Goal: Task Accomplishment & Management: Manage account settings

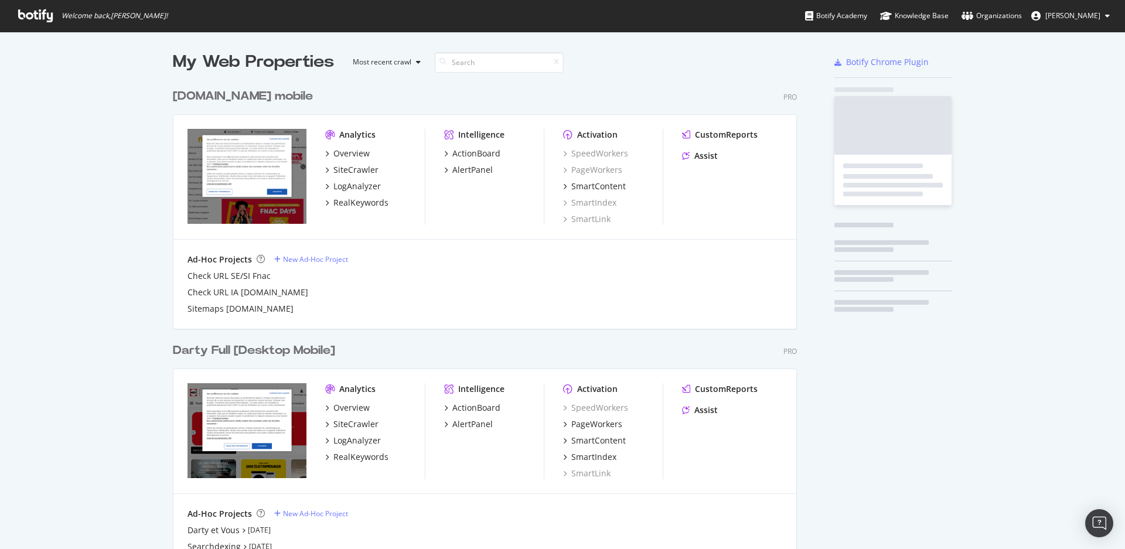
scroll to position [539, 1105]
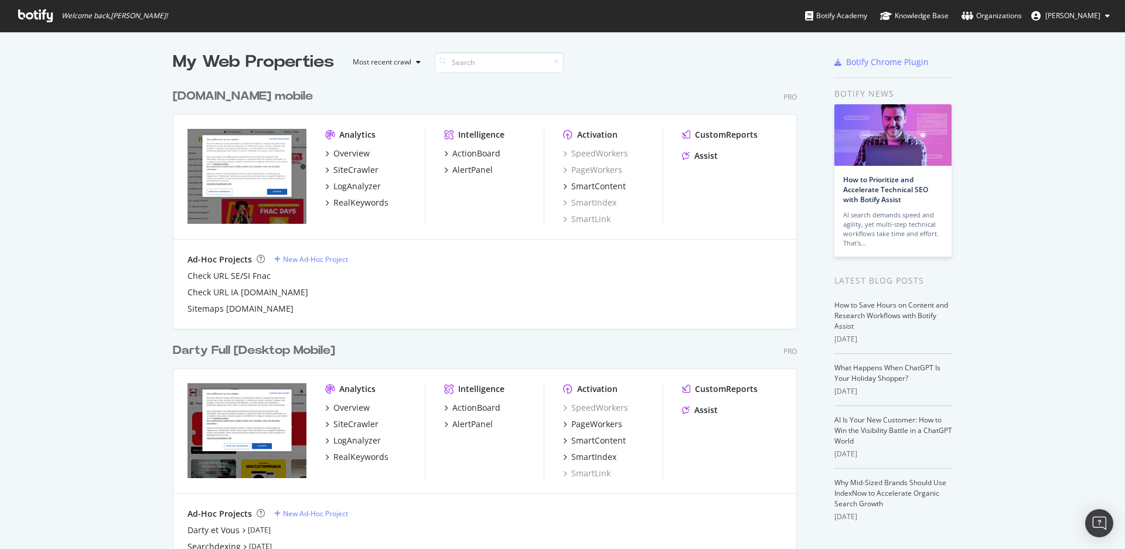
click at [1074, 12] on span "[PERSON_NAME]" at bounding box center [1072, 16] width 55 height 10
click at [974, 14] on div "Organizations" at bounding box center [991, 16] width 60 height 12
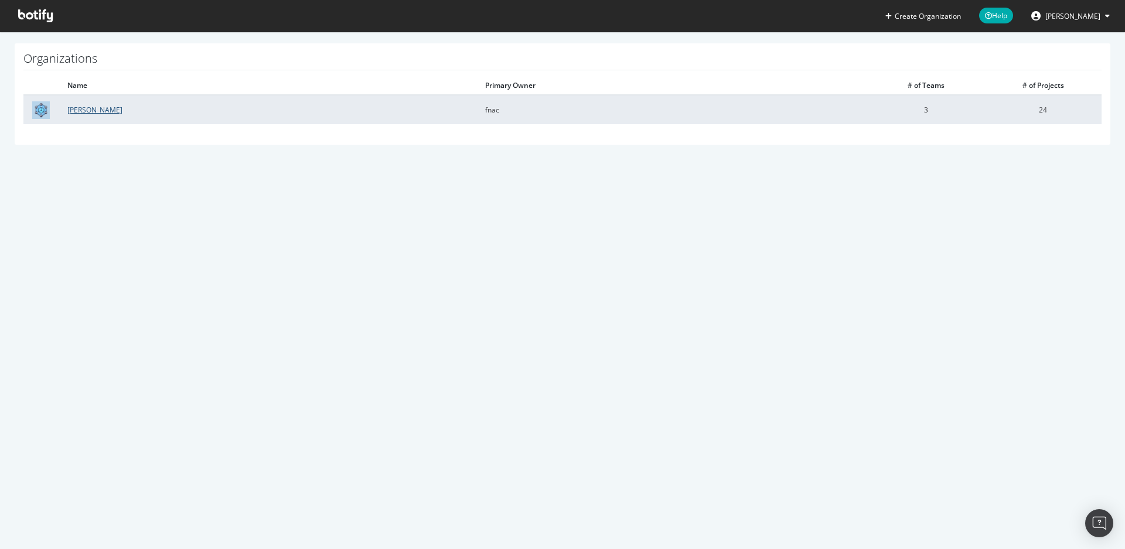
click at [76, 110] on link "[PERSON_NAME]" at bounding box center [94, 110] width 55 height 10
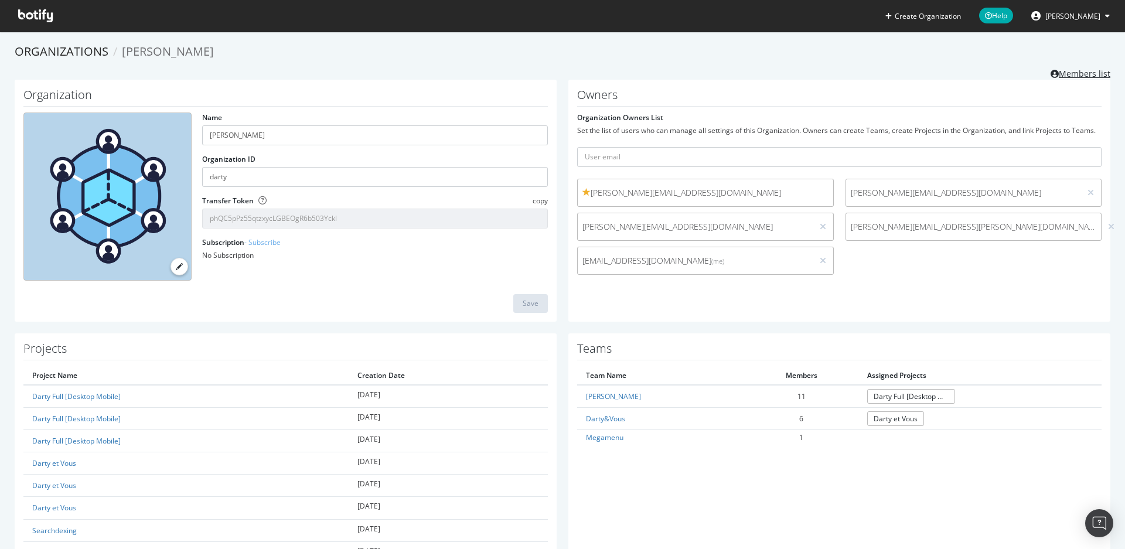
click at [1074, 72] on link "Members list" at bounding box center [1080, 72] width 60 height 15
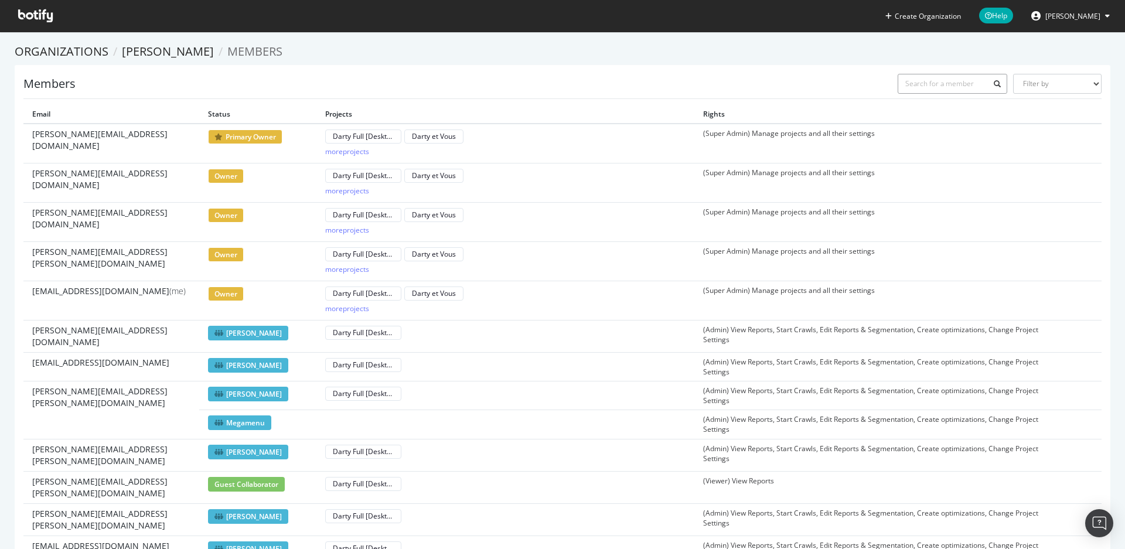
click at [919, 84] on input "text" at bounding box center [952, 84] width 110 height 20
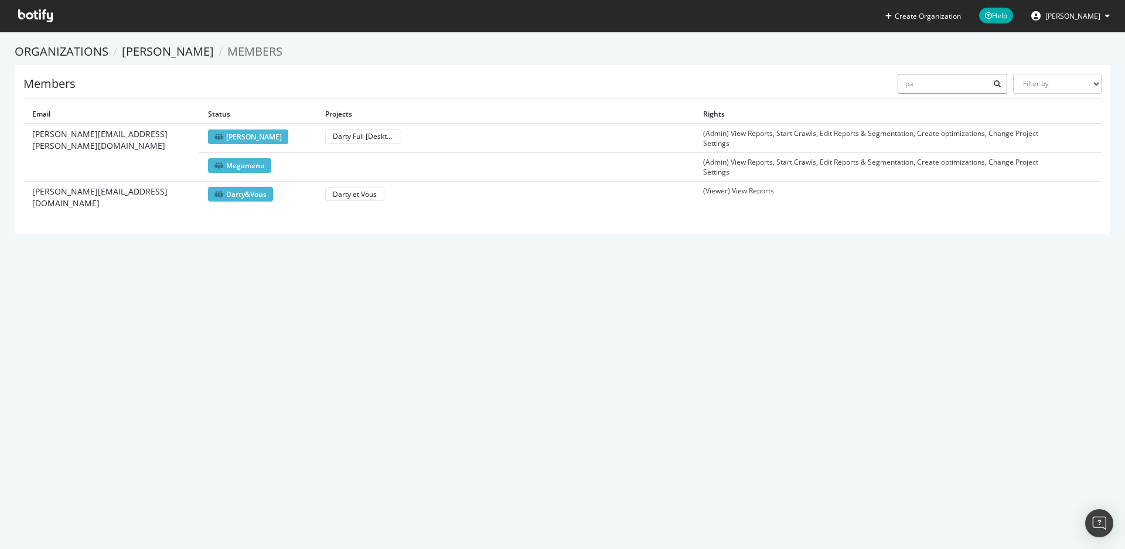
type input "pa"
click at [220, 134] on icon at bounding box center [218, 137] width 9 height 7
click at [340, 139] on div "Darty Full [Desktop Mobile]" at bounding box center [363, 136] width 61 height 10
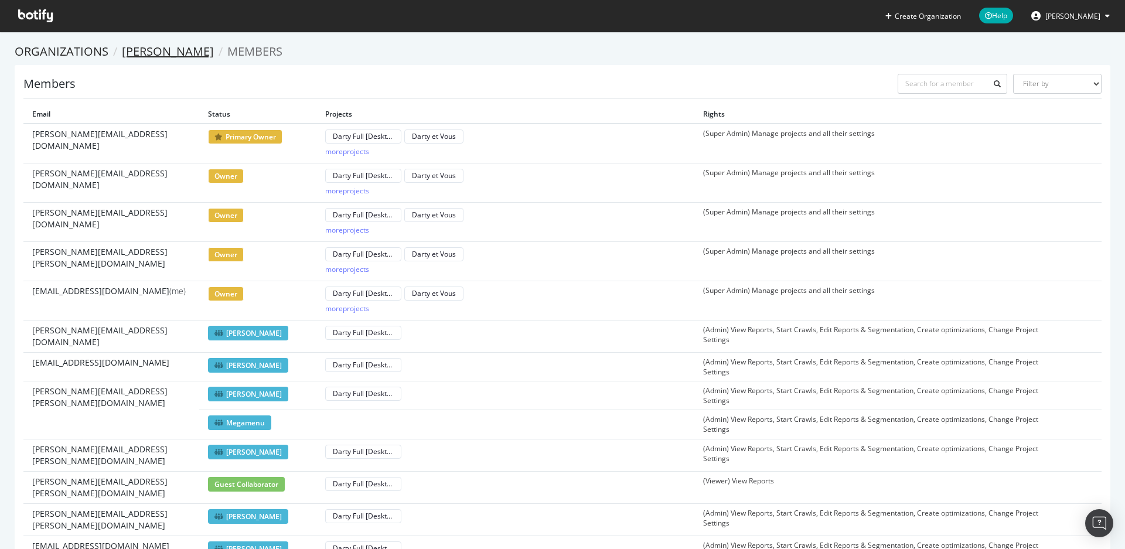
click at [142, 53] on link "[PERSON_NAME]" at bounding box center [168, 51] width 92 height 16
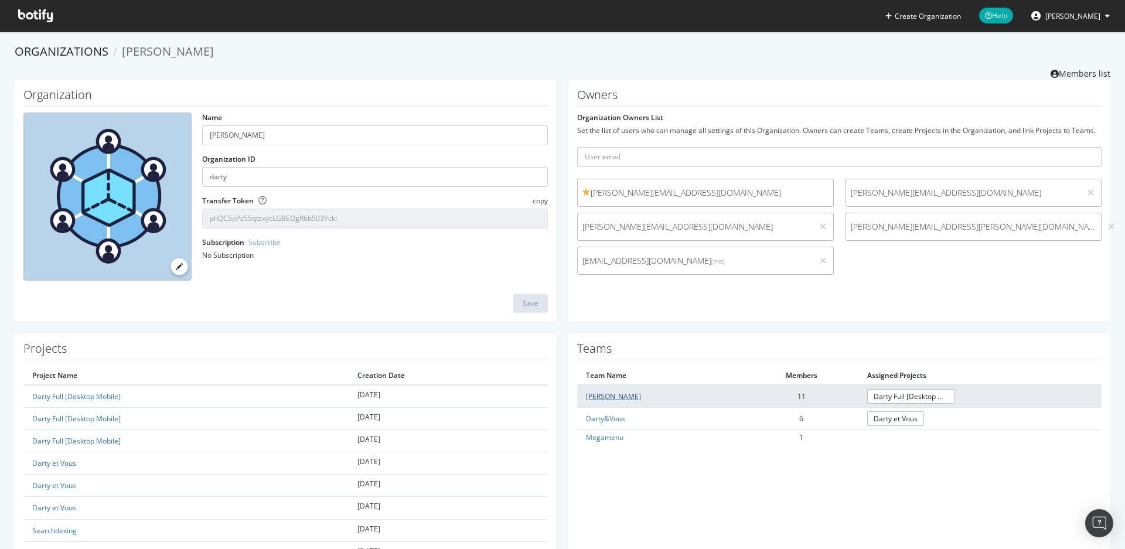
click at [594, 395] on link "[PERSON_NAME]" at bounding box center [613, 396] width 55 height 10
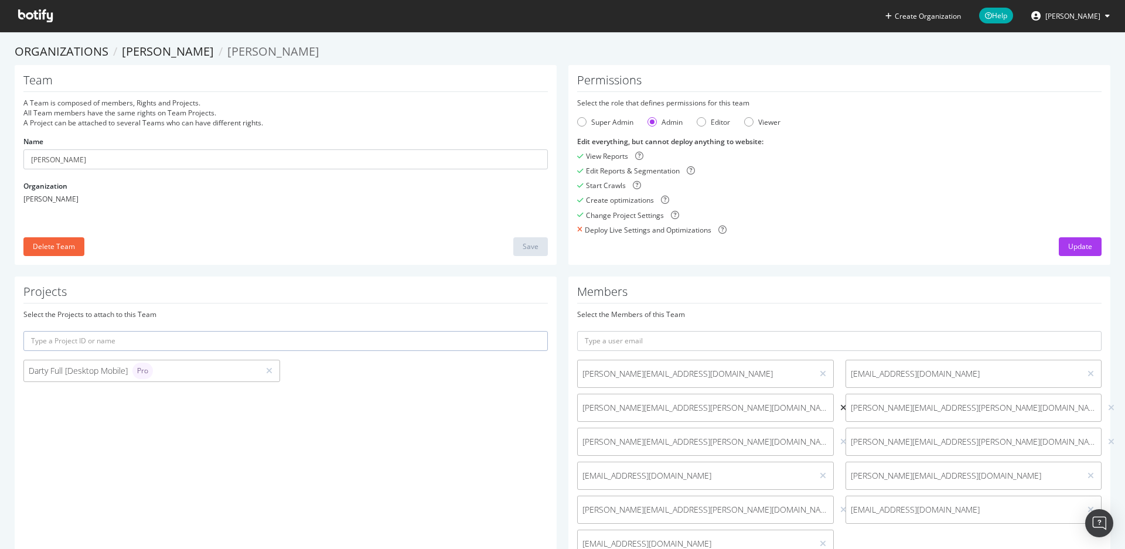
click at [840, 407] on icon at bounding box center [843, 408] width 6 height 8
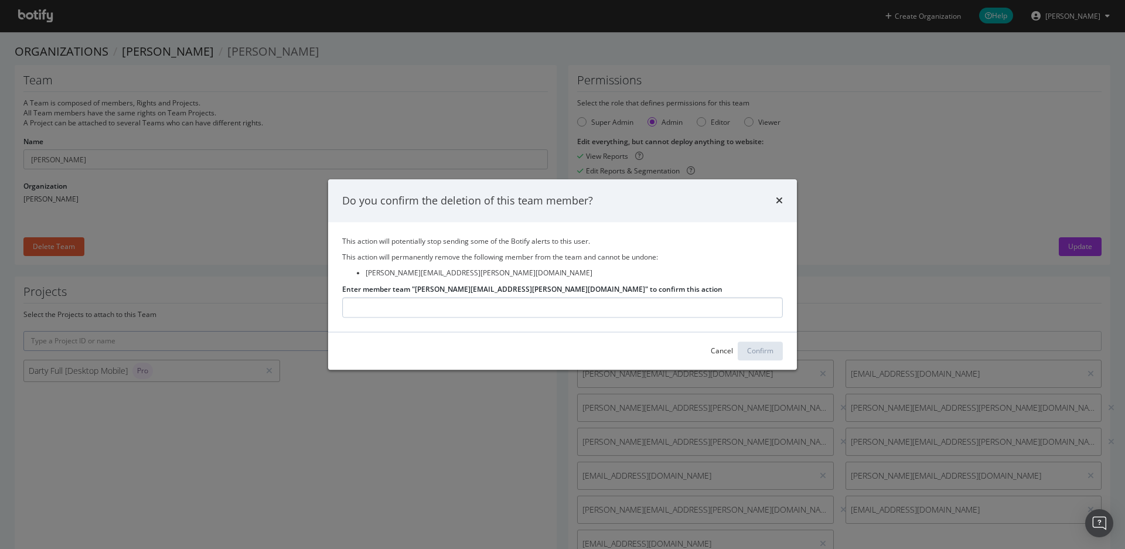
click at [375, 307] on input "Enter member team "paul.herzog@fnacdarty.com" to confirm this action" at bounding box center [562, 307] width 440 height 20
type input "paul.herzog@fnacdarty.com"
click at [758, 348] on div "Confirm" at bounding box center [760, 351] width 26 height 10
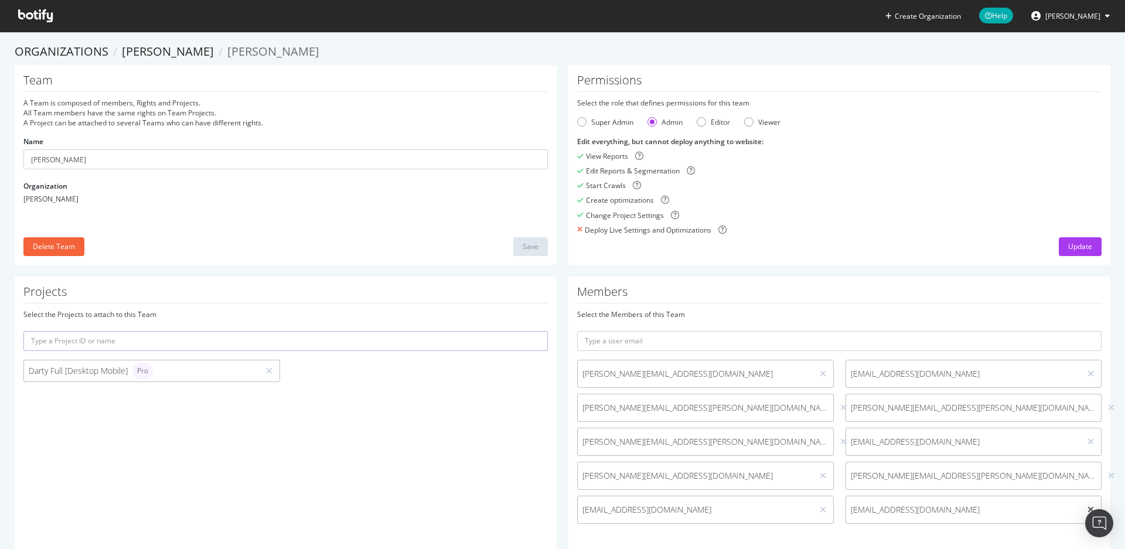
click at [1087, 508] on icon at bounding box center [1090, 509] width 6 height 8
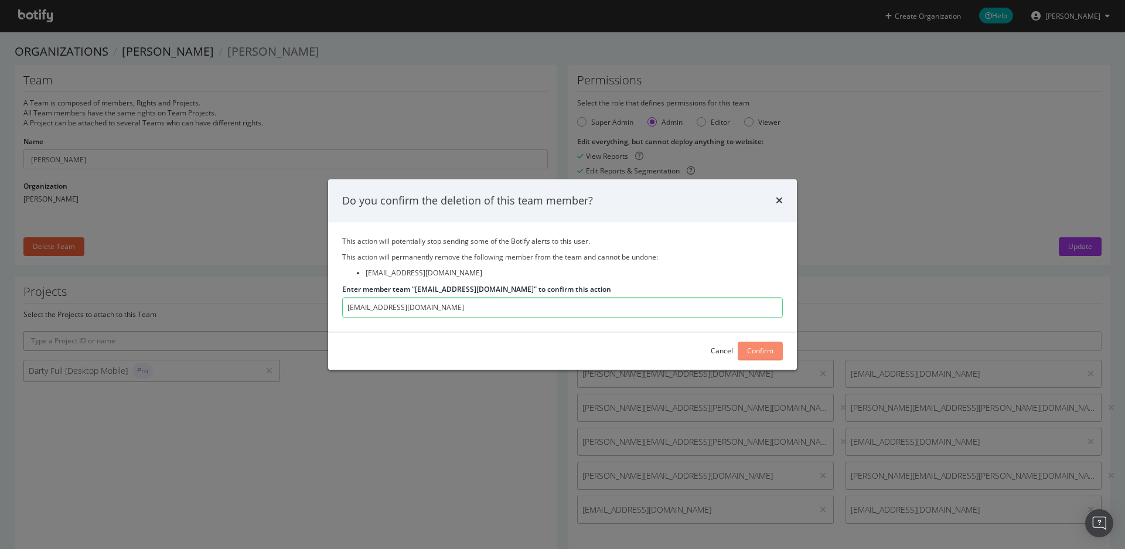
type input "gersende.de.sambucy@fnacdarty.com"
click at [754, 351] on div "Confirm" at bounding box center [760, 351] width 26 height 10
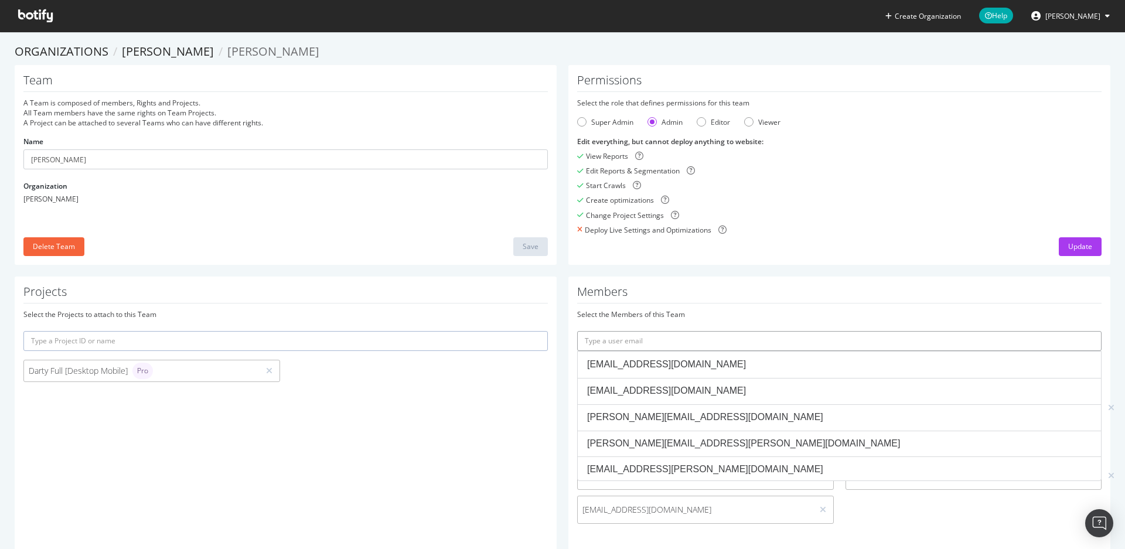
click at [663, 338] on input "text" at bounding box center [839, 341] width 524 height 20
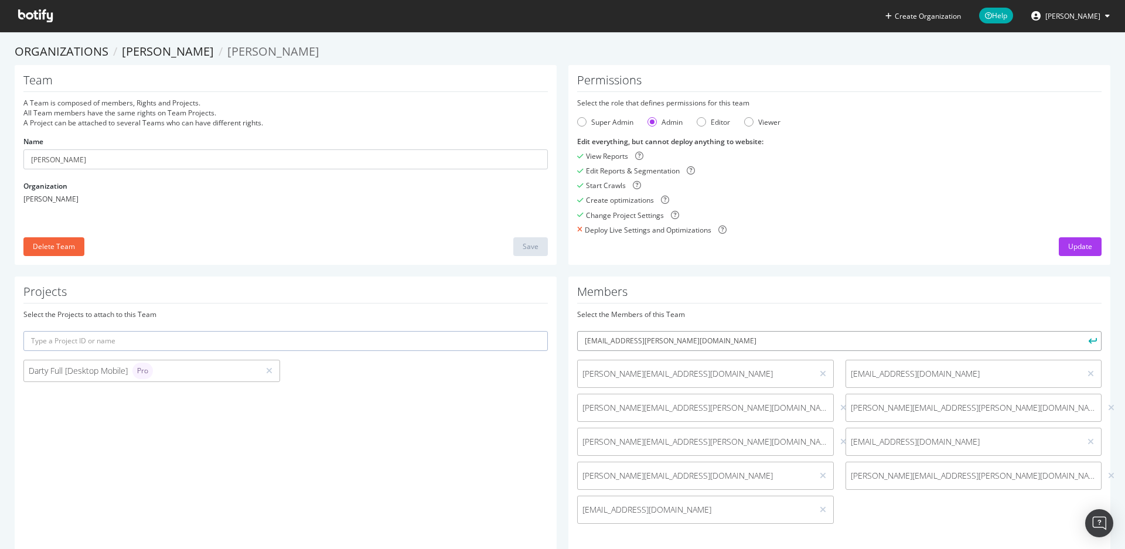
scroll to position [36, 0]
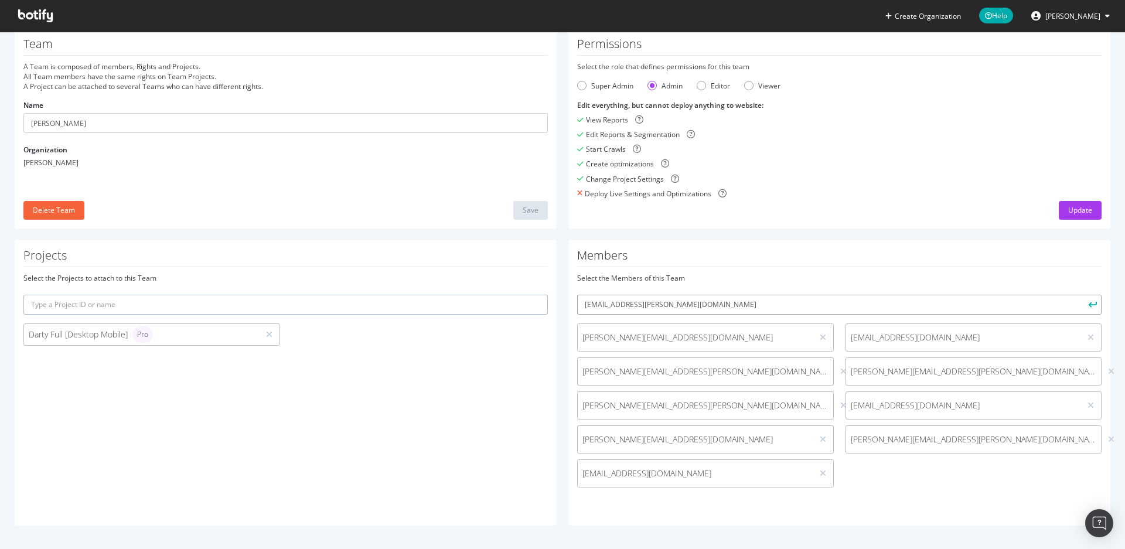
type input "hugo.pereira@fnacdarty.com"
click at [804, 279] on div "Select the Members of this Team" at bounding box center [839, 278] width 524 height 10
click at [678, 303] on input "hugo.pereira@fnacdarty.com" at bounding box center [839, 305] width 524 height 20
click at [1083, 299] on button "submit" at bounding box center [1091, 305] width 20 height 20
